Goal: Information Seeking & Learning: Learn about a topic

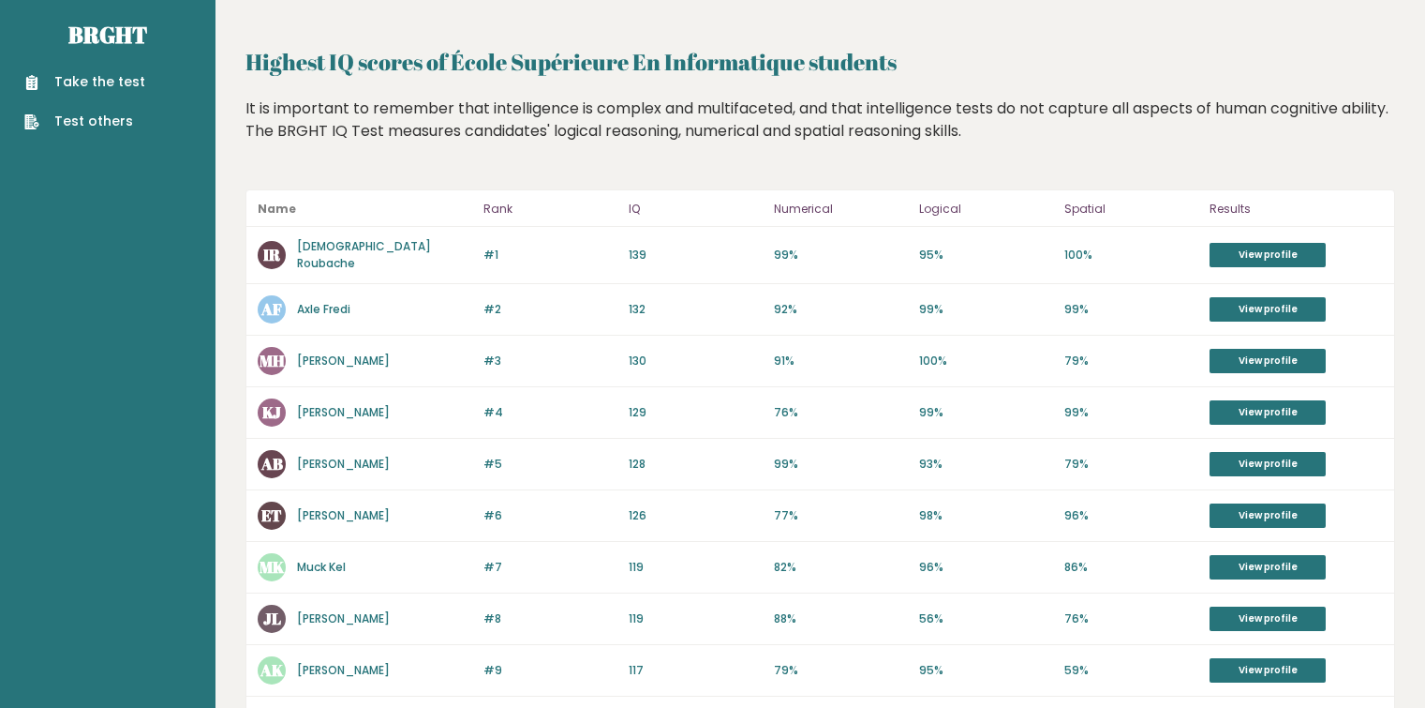
scroll to position [14, 0]
drag, startPoint x: 648, startPoint y: 505, endPoint x: 615, endPoint y: 502, distance: 33.9
click at [615, 502] on div "#6 ET [PERSON_NAME] 127 #6 126 77% 98% 96% View profile" at bounding box center [820, 515] width 1148 height 52
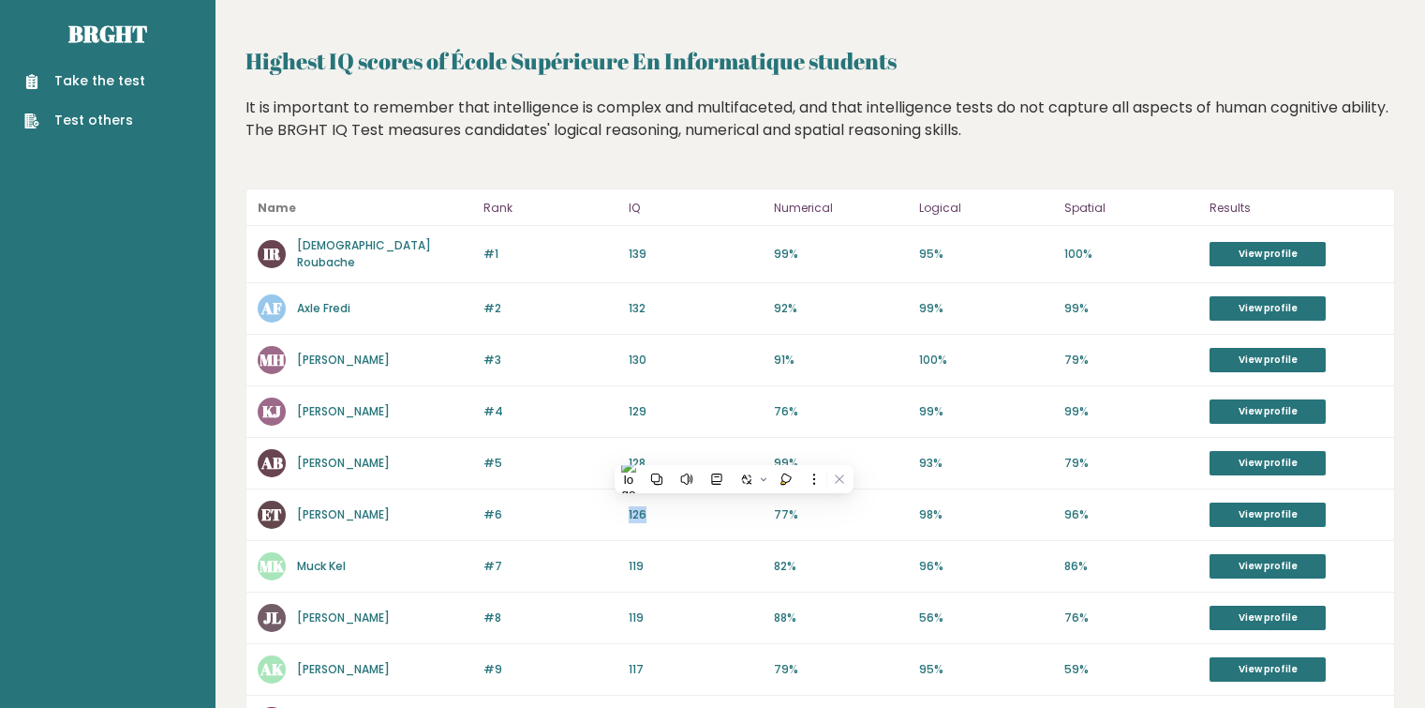
copy div "126"
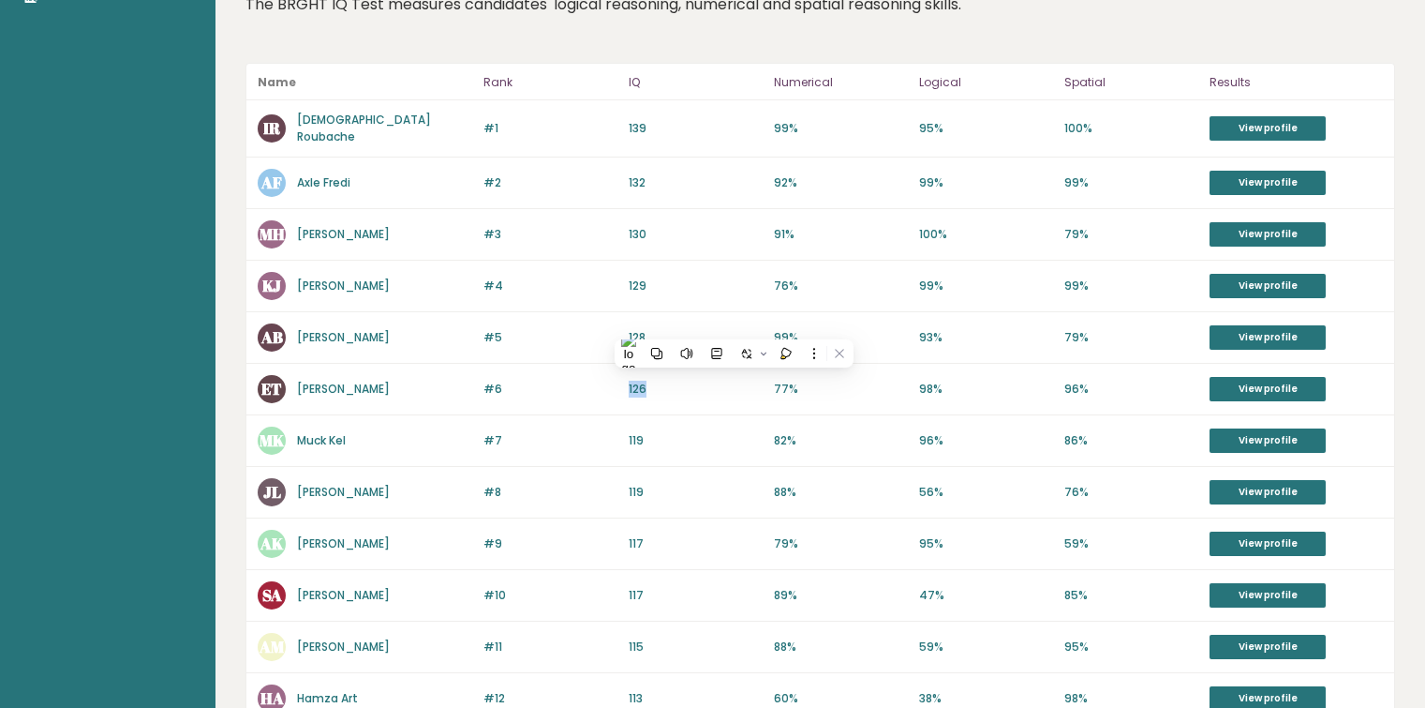
scroll to position [0, 0]
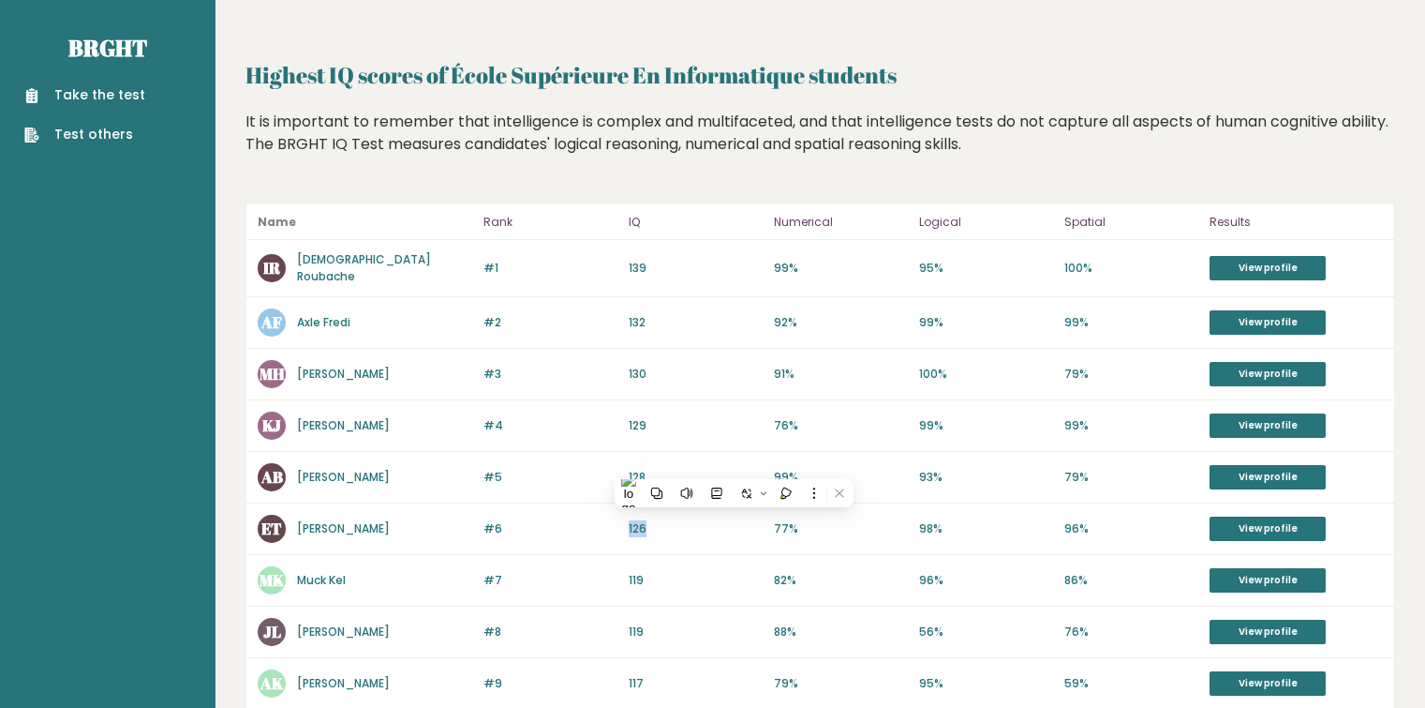
click at [126, 96] on link "Take the test" at bounding box center [84, 95] width 121 height 20
